Goal: Transaction & Acquisition: Subscribe to service/newsletter

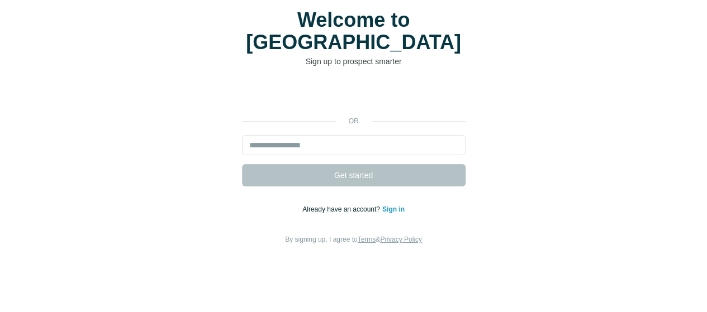
scroll to position [65, 0]
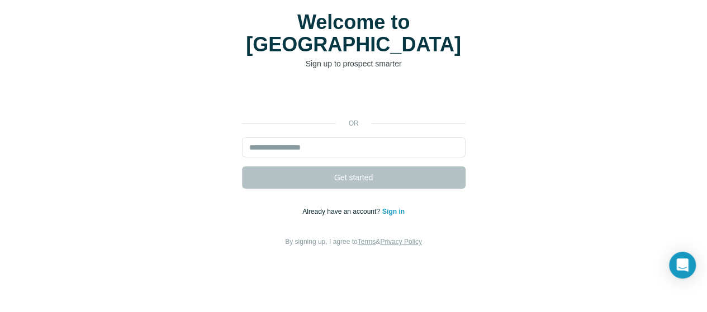
click at [242, 168] on form "Get started" at bounding box center [353, 162] width 223 height 51
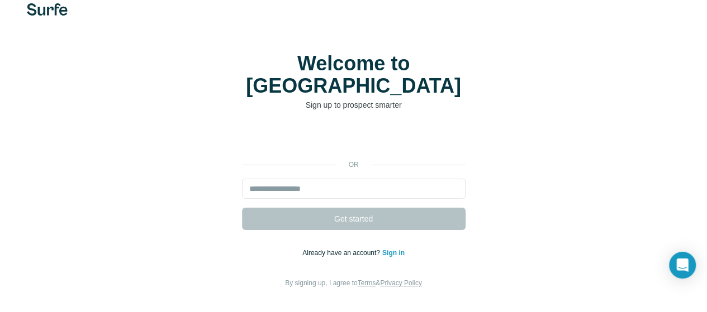
scroll to position [0, 0]
